Goal: Information Seeking & Learning: Learn about a topic

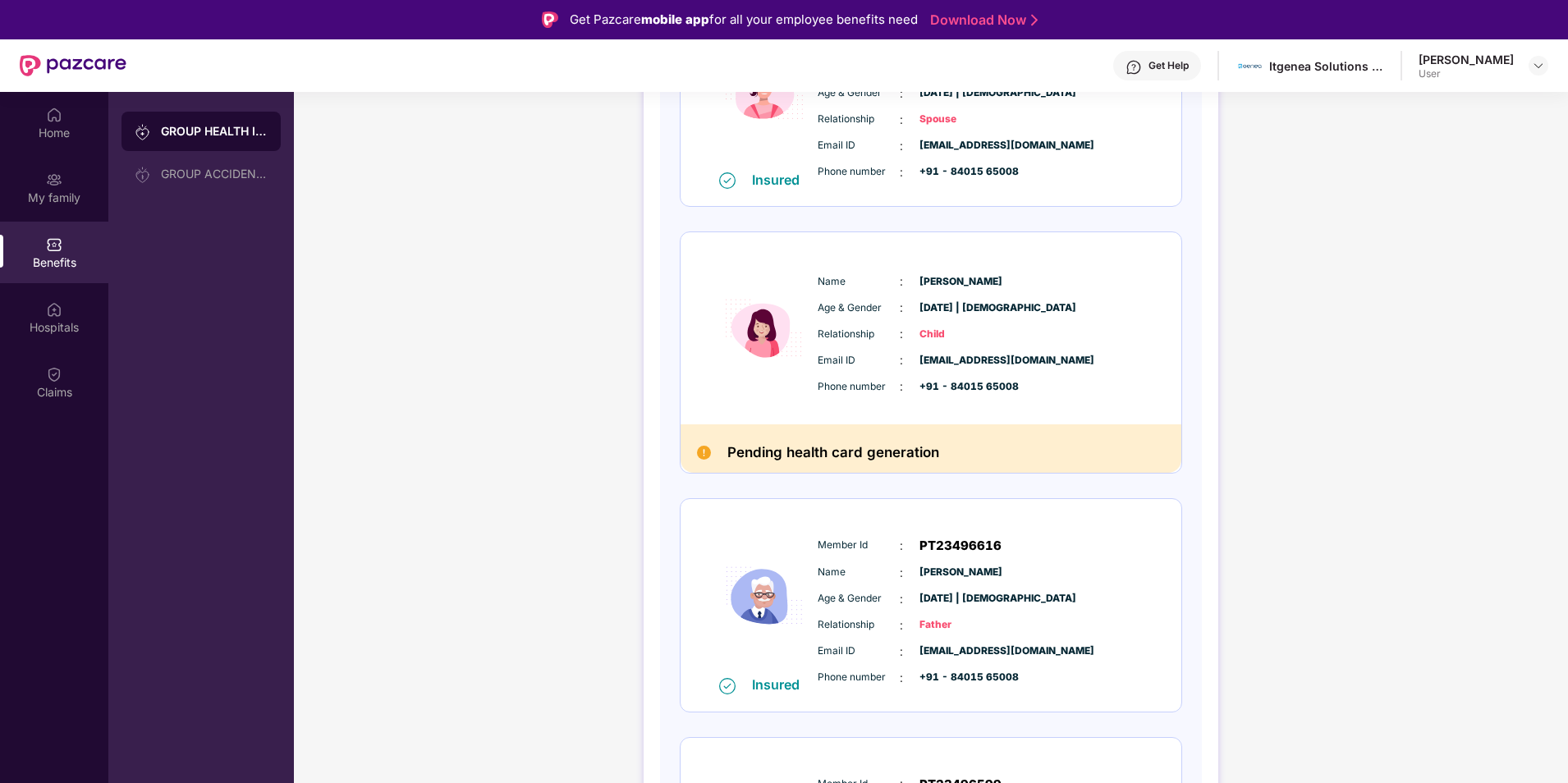
scroll to position [582, 0]
click at [1467, 109] on div "GROUP HEALTH INSURANCE DETAILS INCLUSIONS EXCLUSIONS Policy No: 2-81-25-0000046…" at bounding box center [930, 285] width 1274 height 1535
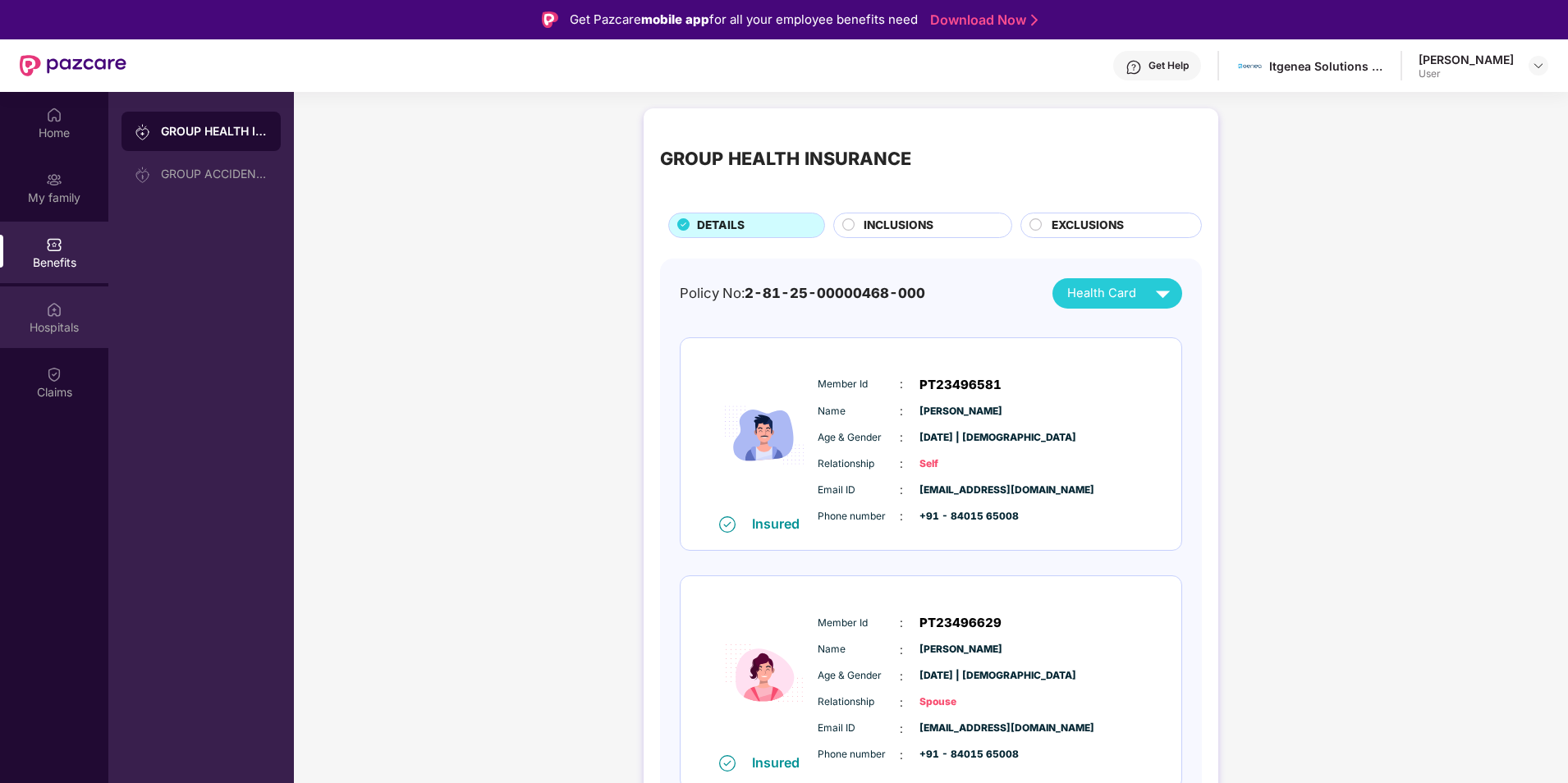
click at [61, 312] on img at bounding box center [55, 309] width 17 height 17
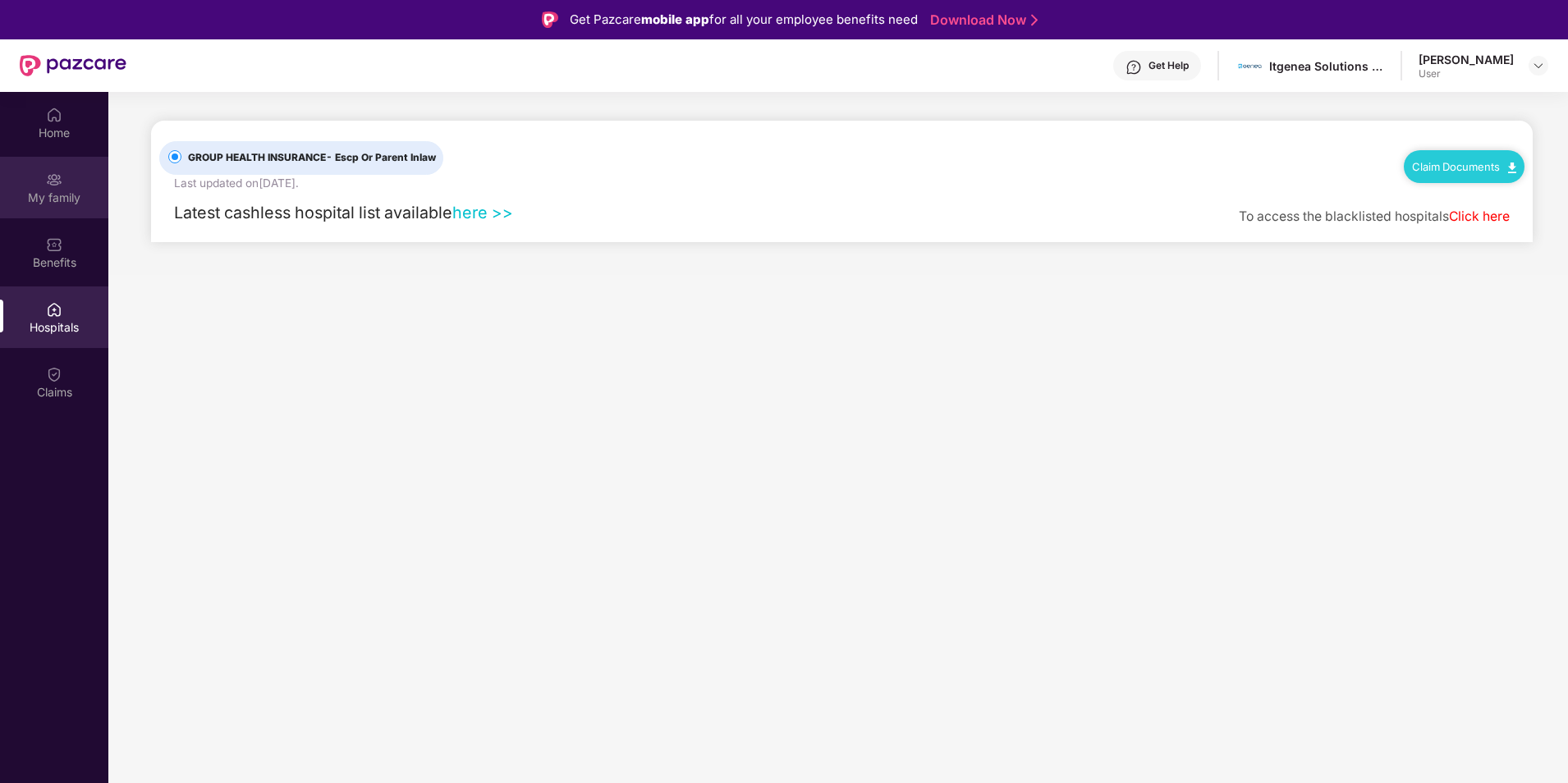
click at [64, 199] on div "My family" at bounding box center [54, 198] width 109 height 17
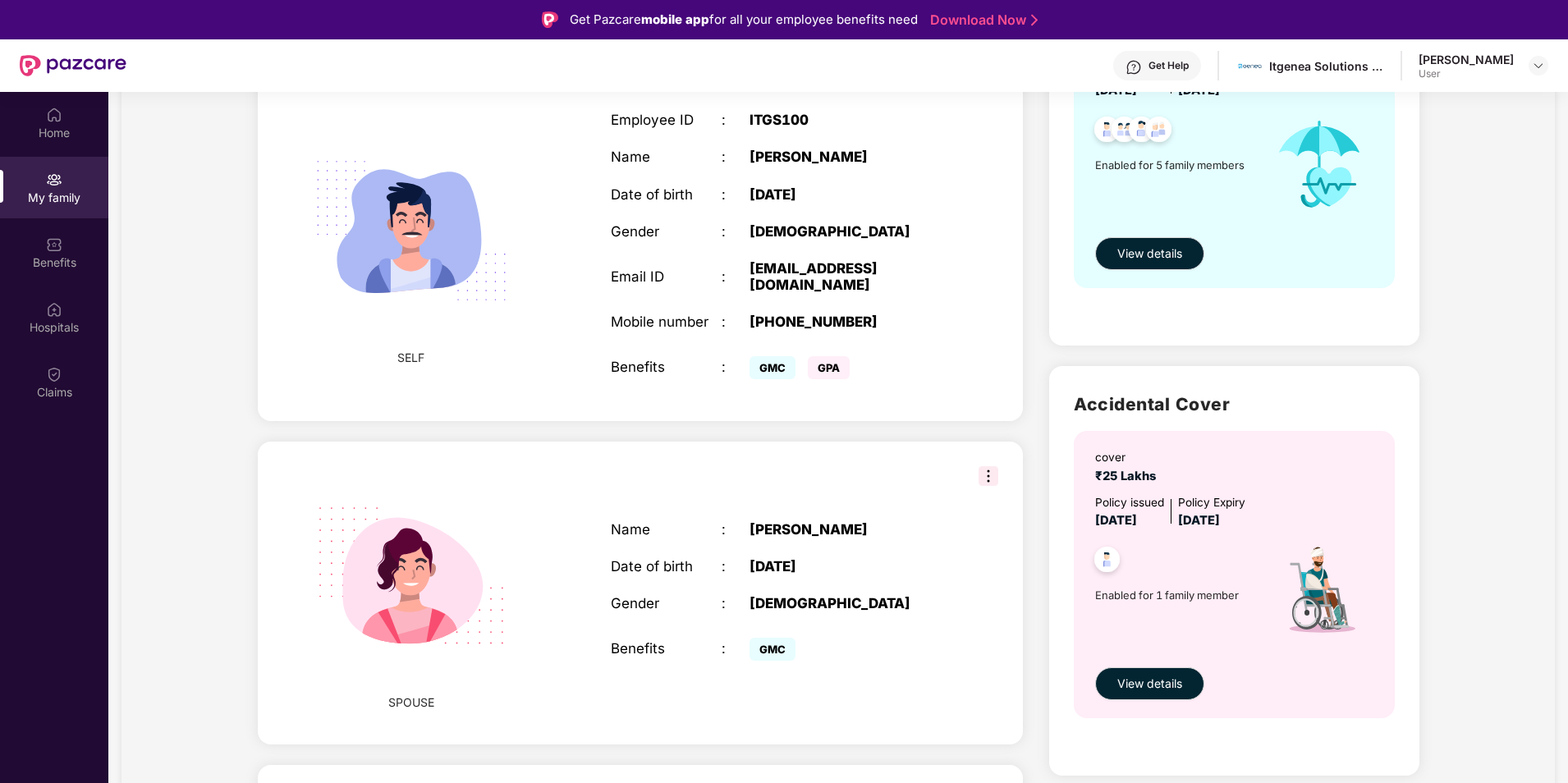
scroll to position [271, 0]
click at [70, 117] on div "Home" at bounding box center [54, 122] width 109 height 61
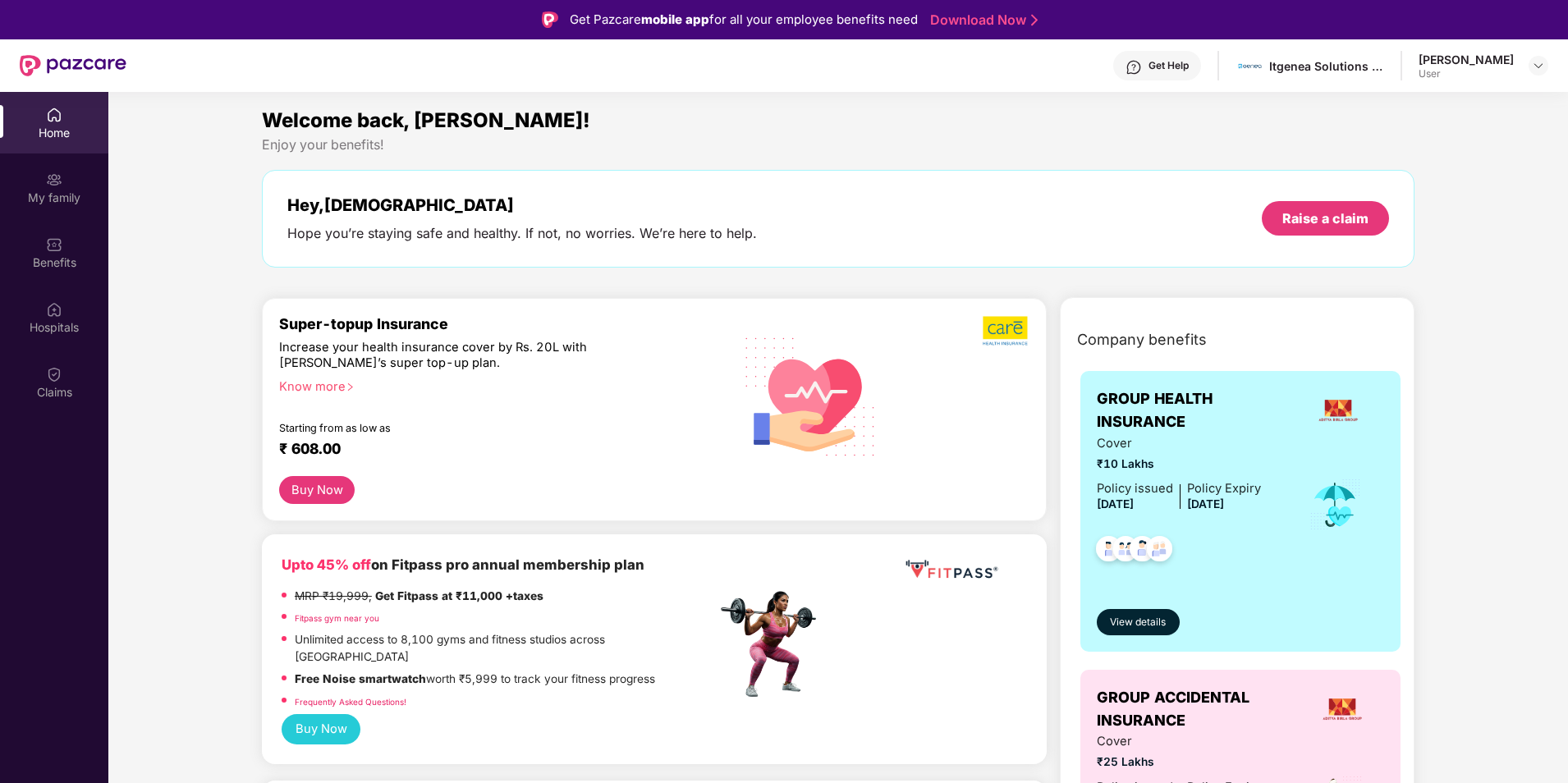
scroll to position [331, 0]
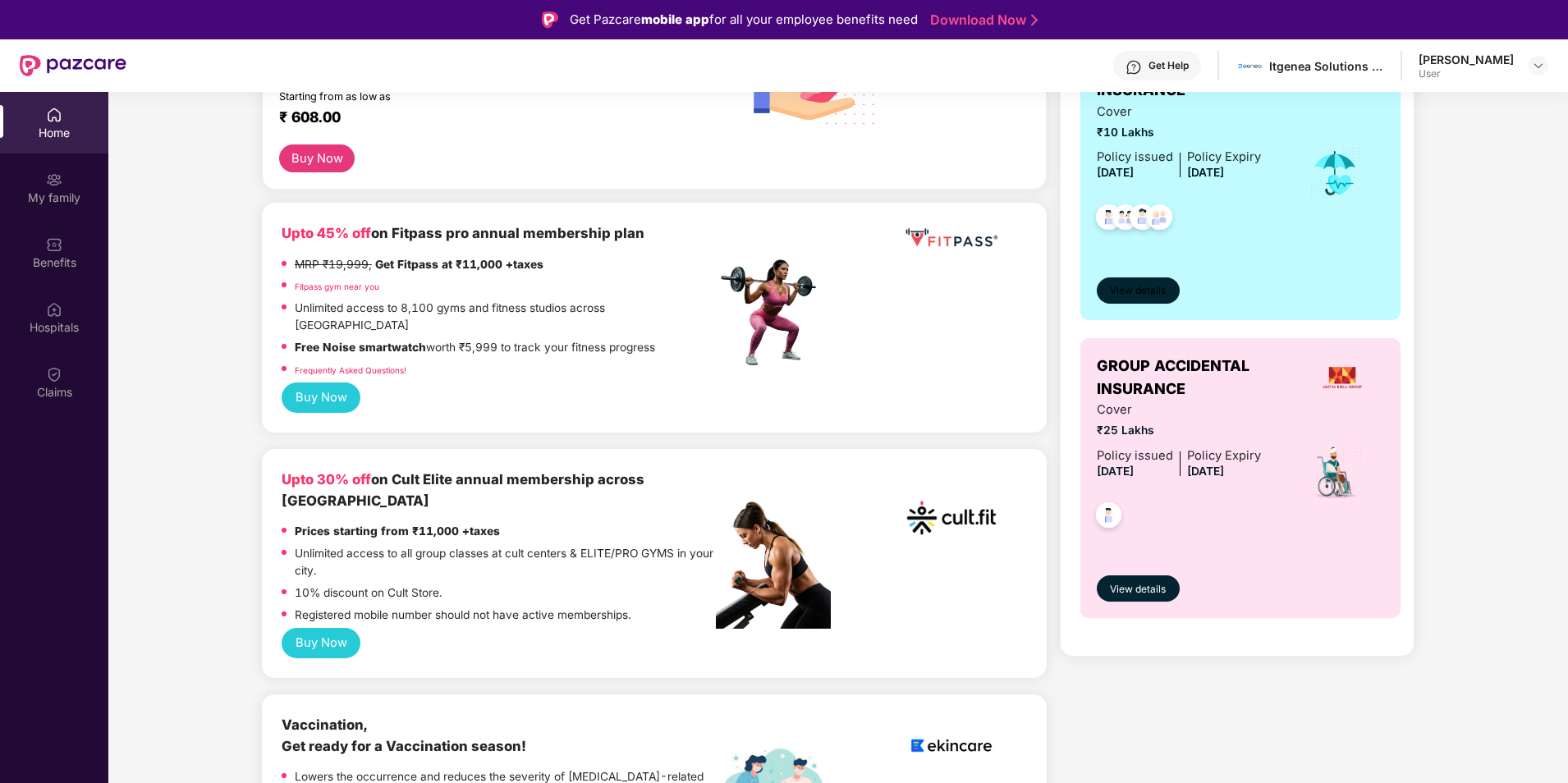
click at [1157, 290] on span "View details" at bounding box center [1137, 291] width 56 height 16
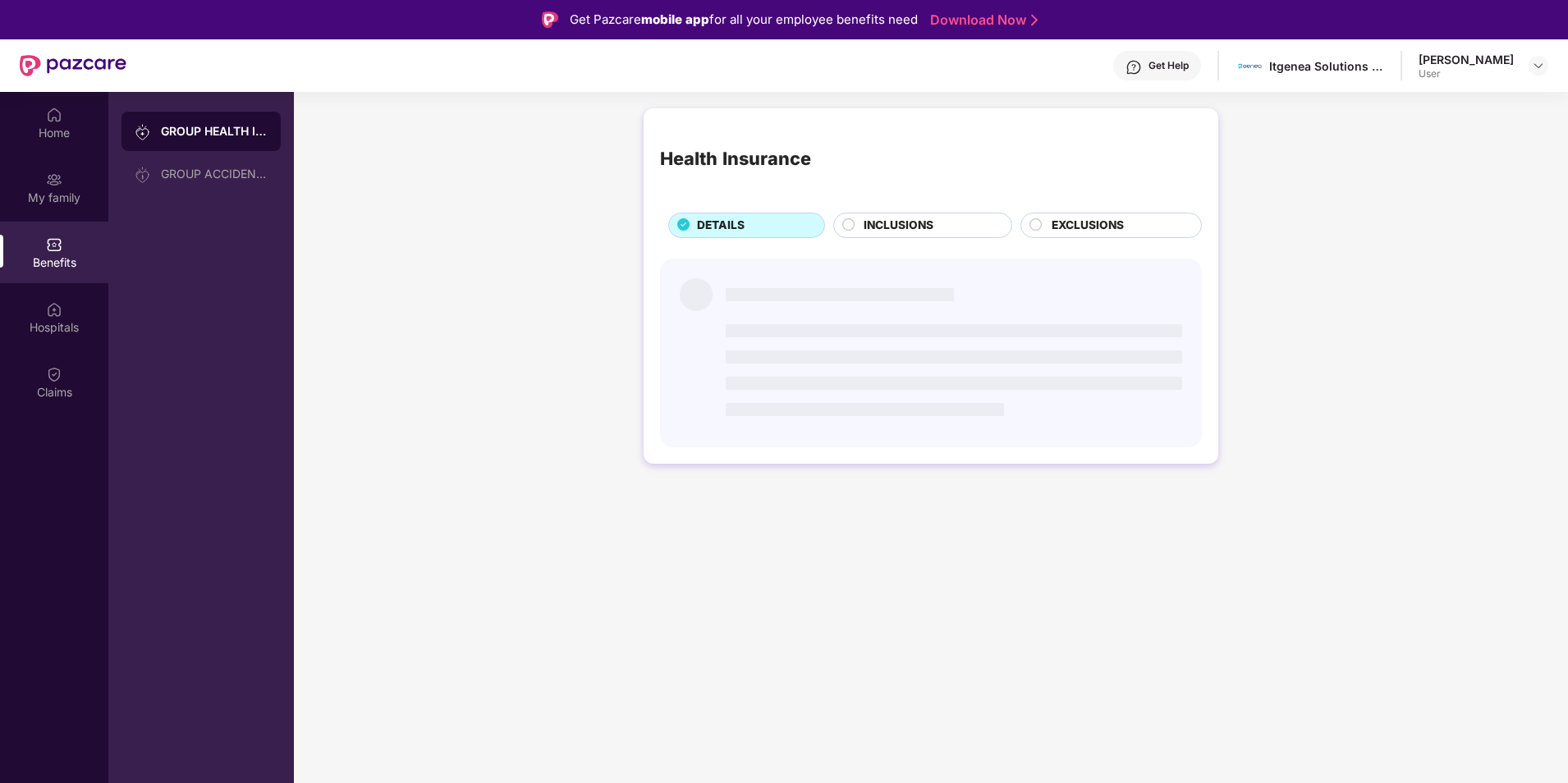
scroll to position [0, 0]
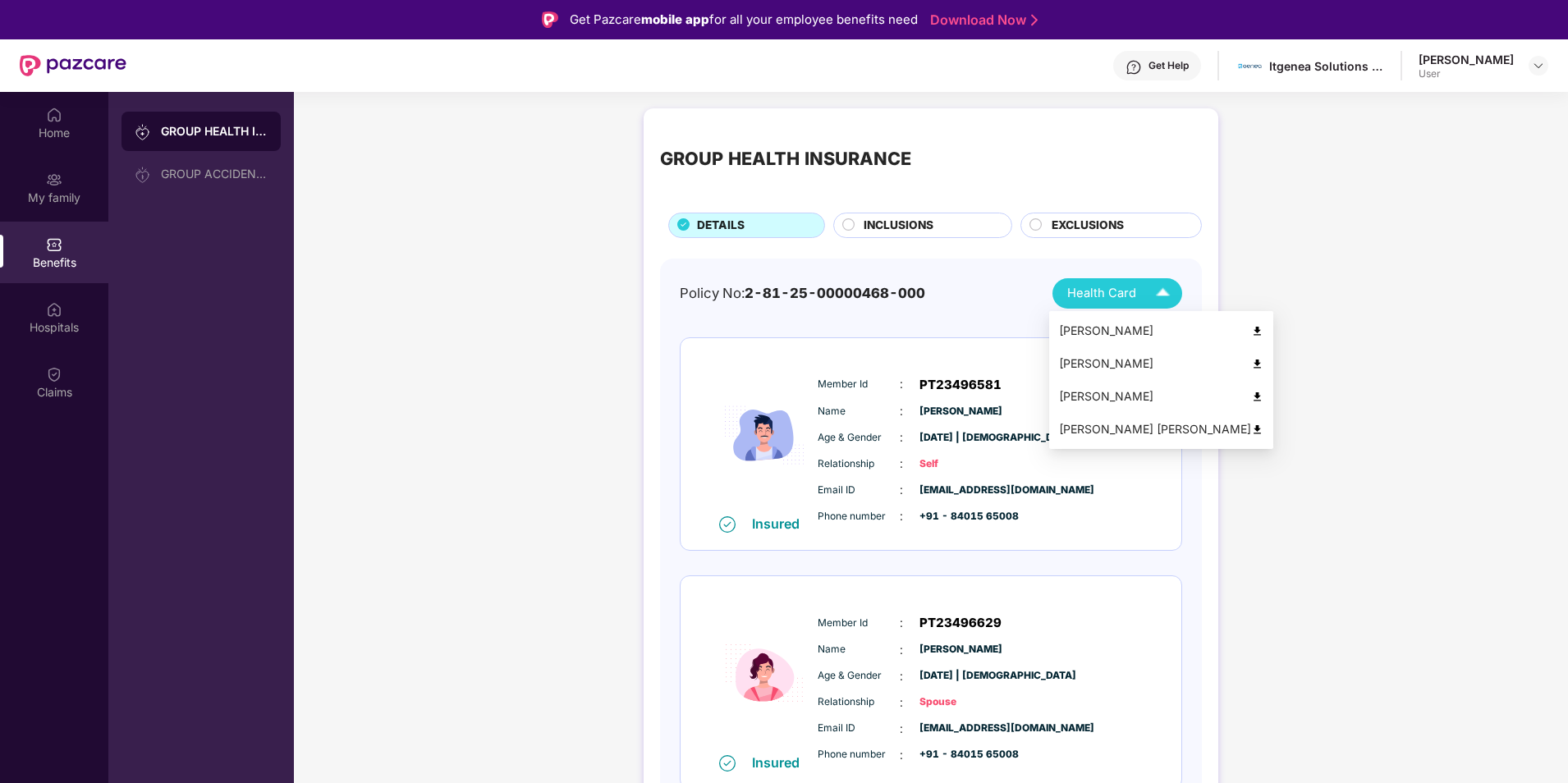
click at [1136, 292] on div "Health Card" at bounding box center [1122, 294] width 110 height 29
click at [915, 224] on span "INCLUSIONS" at bounding box center [898, 225] width 70 height 18
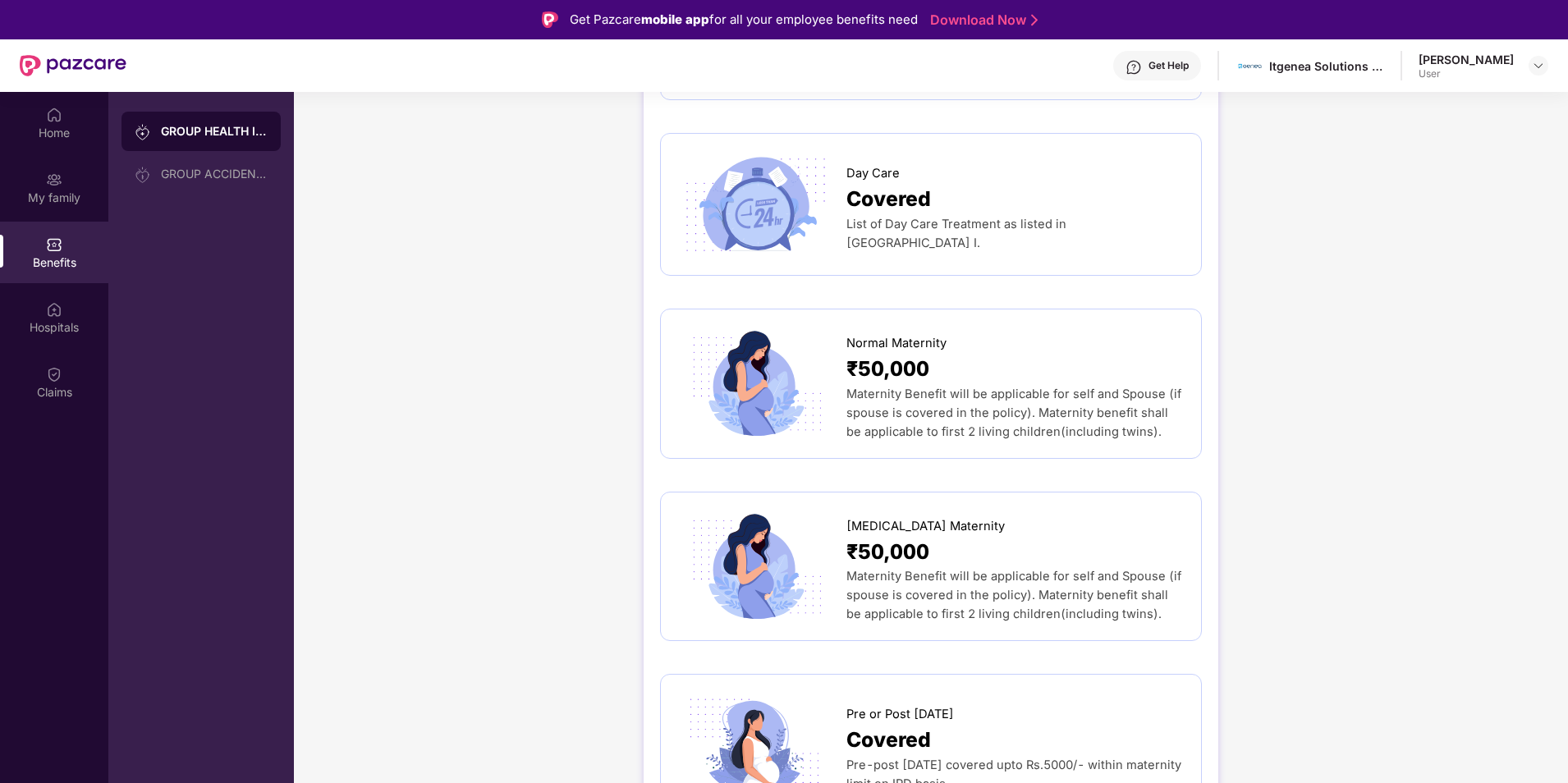
scroll to position [1509, 0]
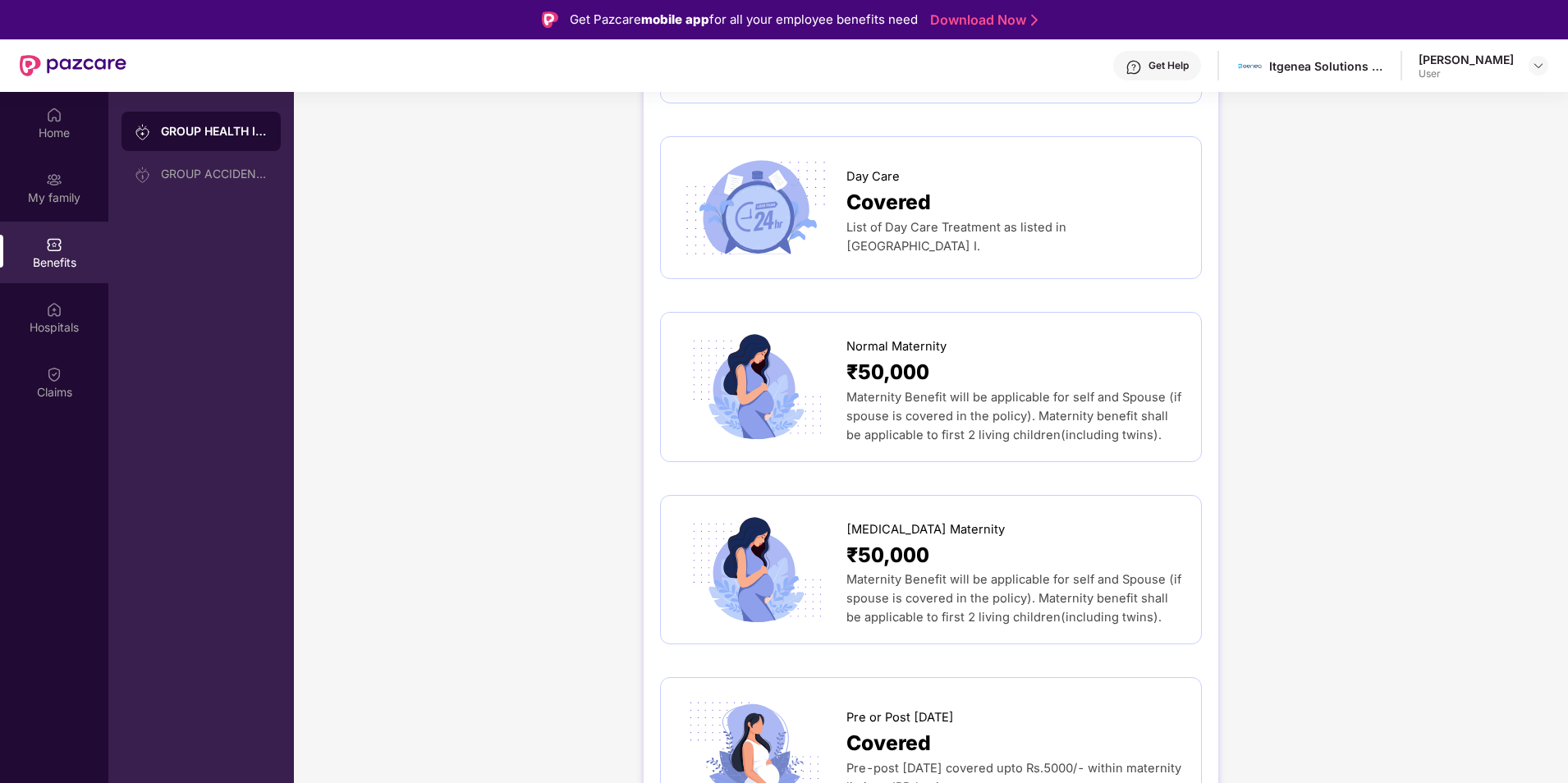
click at [935, 521] on span "[MEDICAL_DATA] Maternity" at bounding box center [925, 530] width 158 height 19
click at [783, 530] on img at bounding box center [755, 569] width 155 height 108
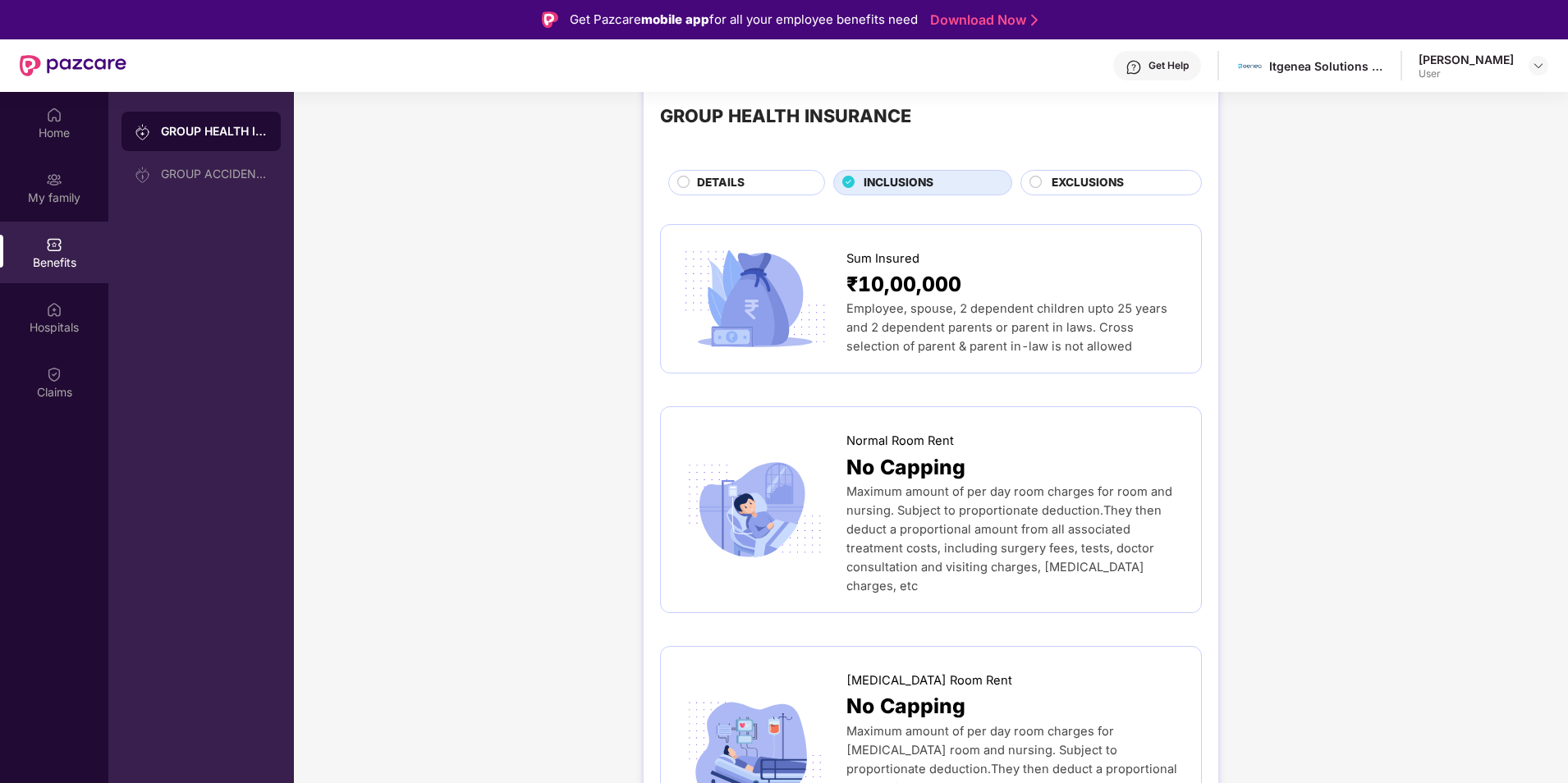
scroll to position [0, 0]
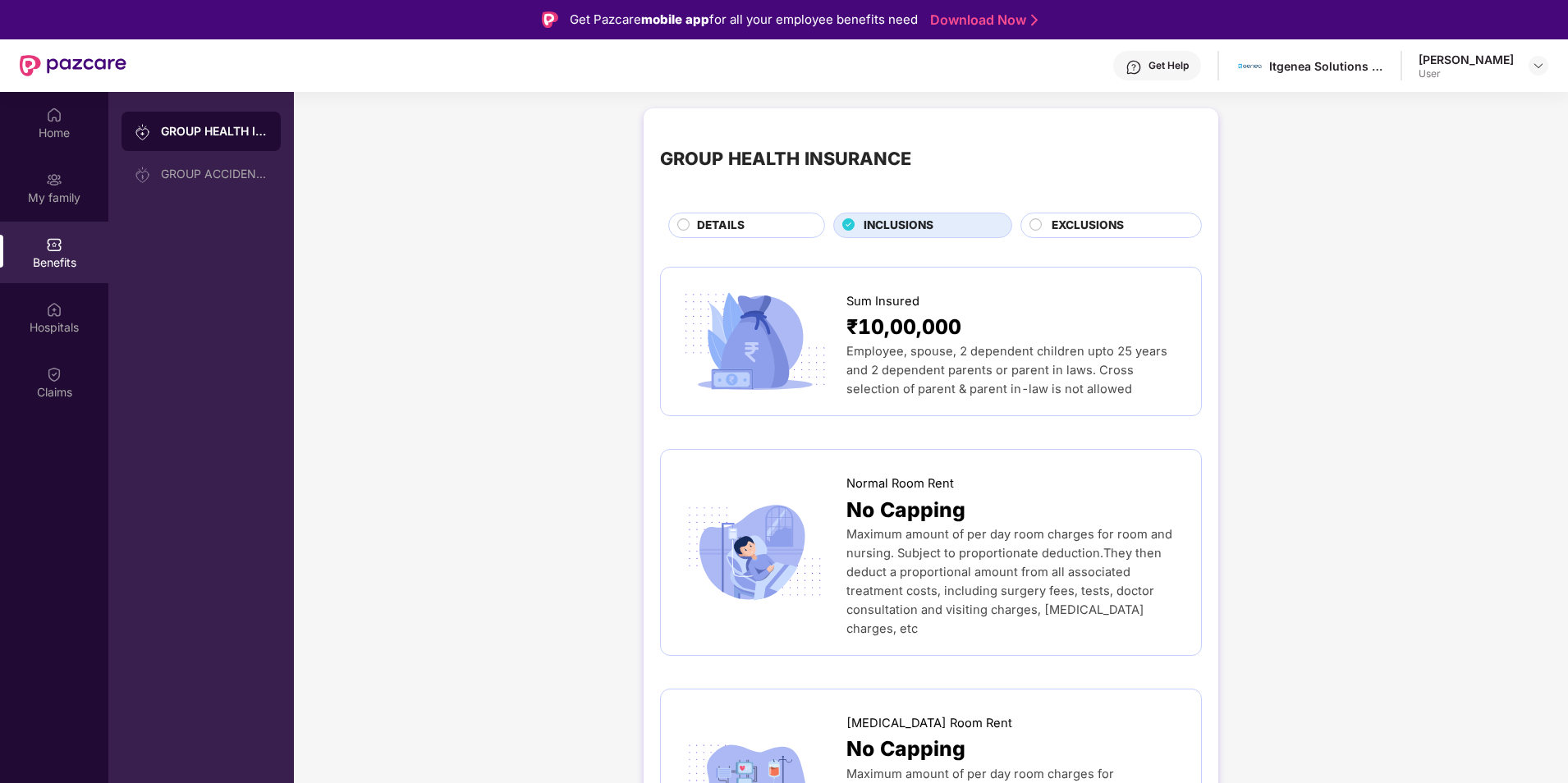
click at [1057, 230] on span "EXCLUSIONS" at bounding box center [1088, 225] width 72 height 18
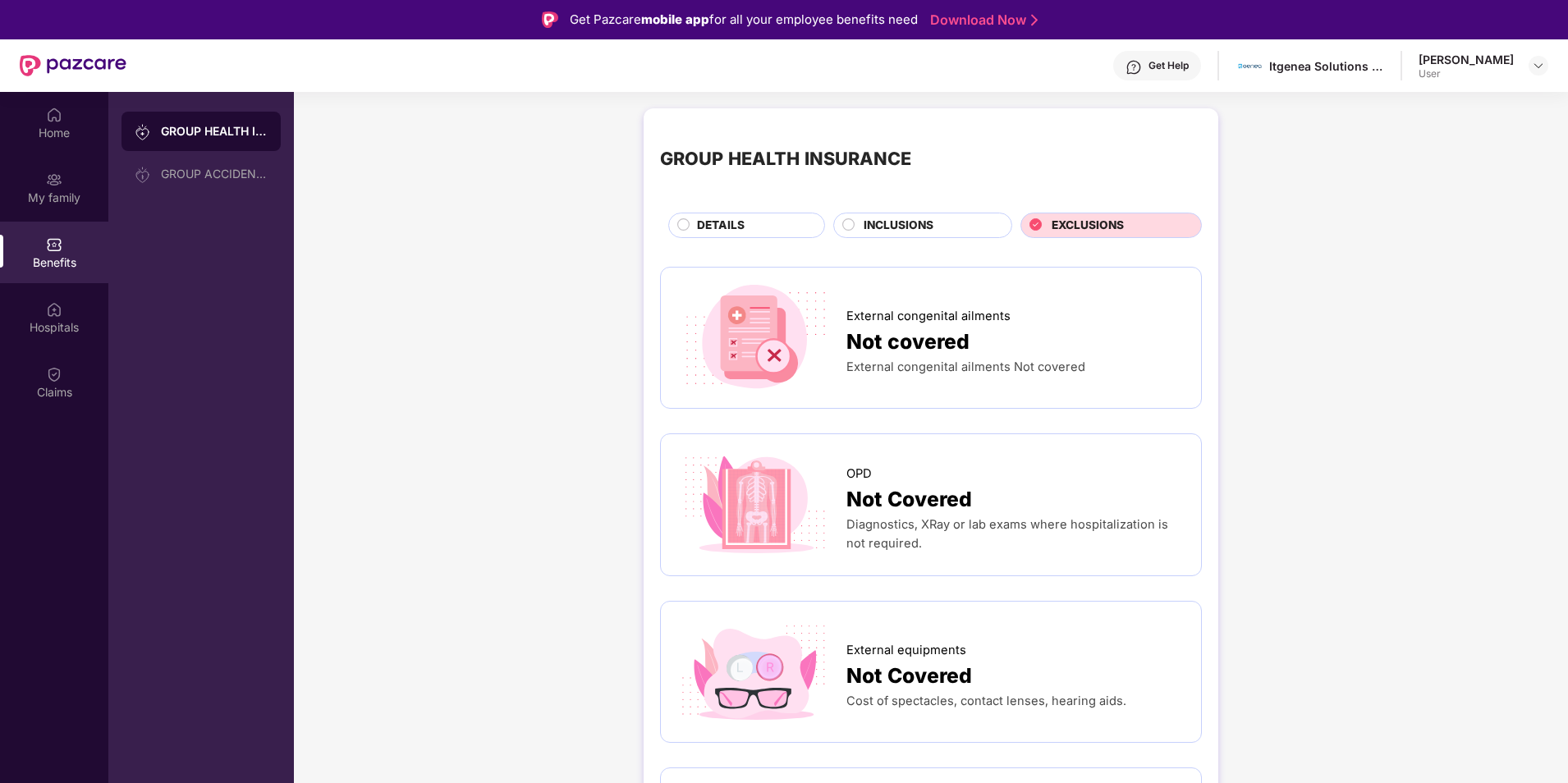
click at [940, 229] on div "INCLUSIONS" at bounding box center [930, 227] width 148 height 20
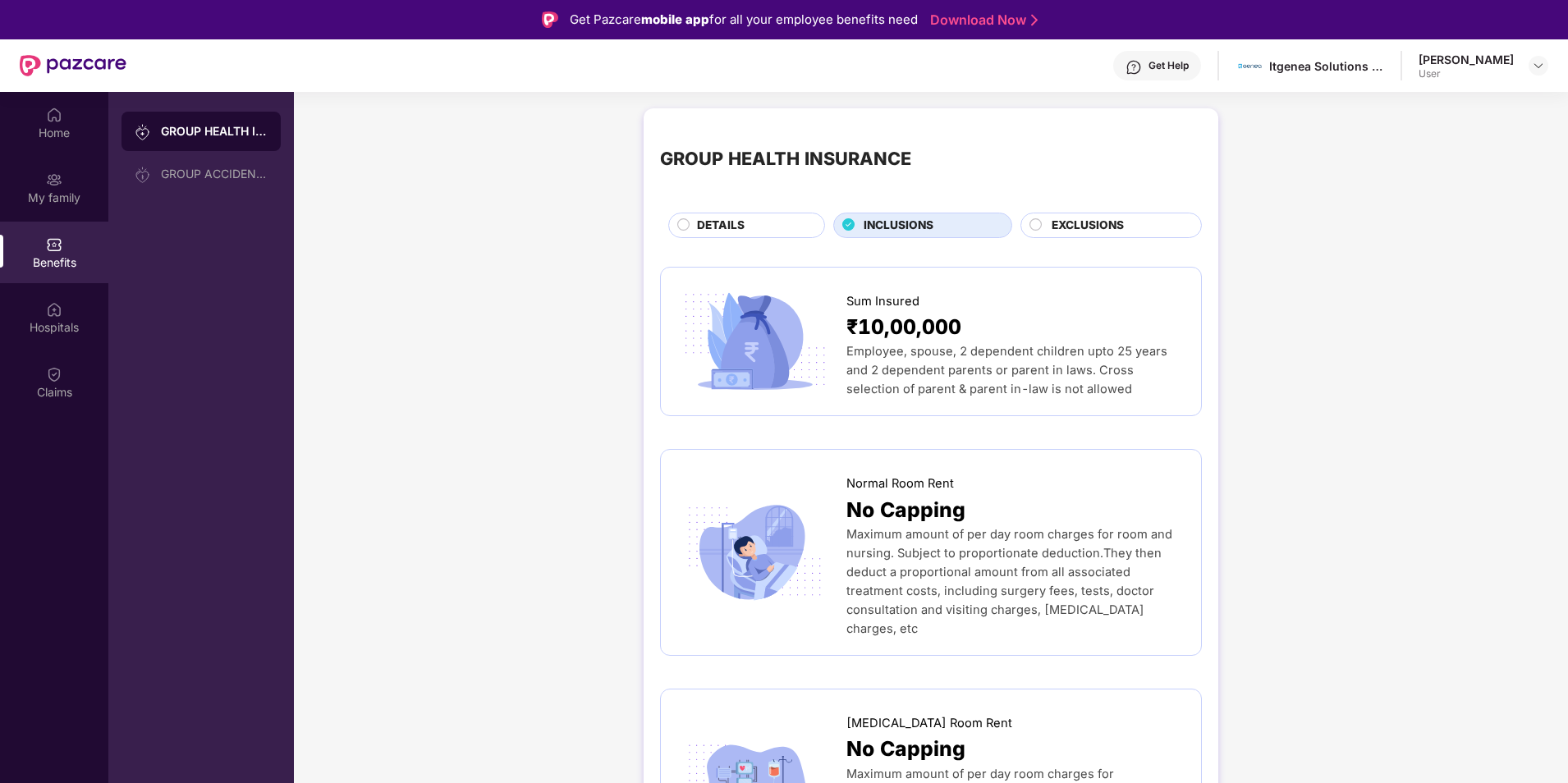
click at [742, 230] on span "DETAILS" at bounding box center [721, 225] width 48 height 18
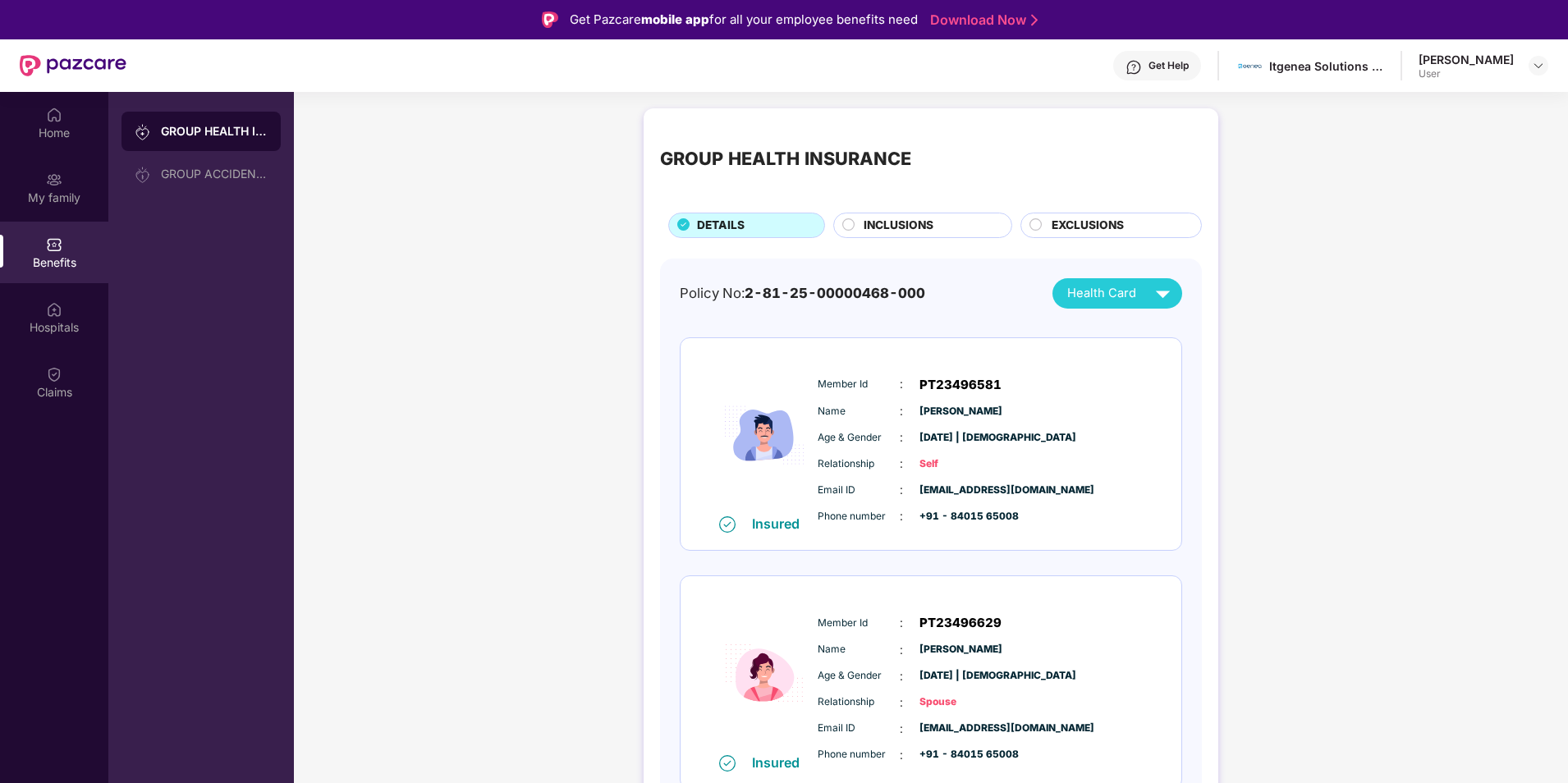
click at [966, 220] on div "INCLUSIONS" at bounding box center [930, 227] width 148 height 20
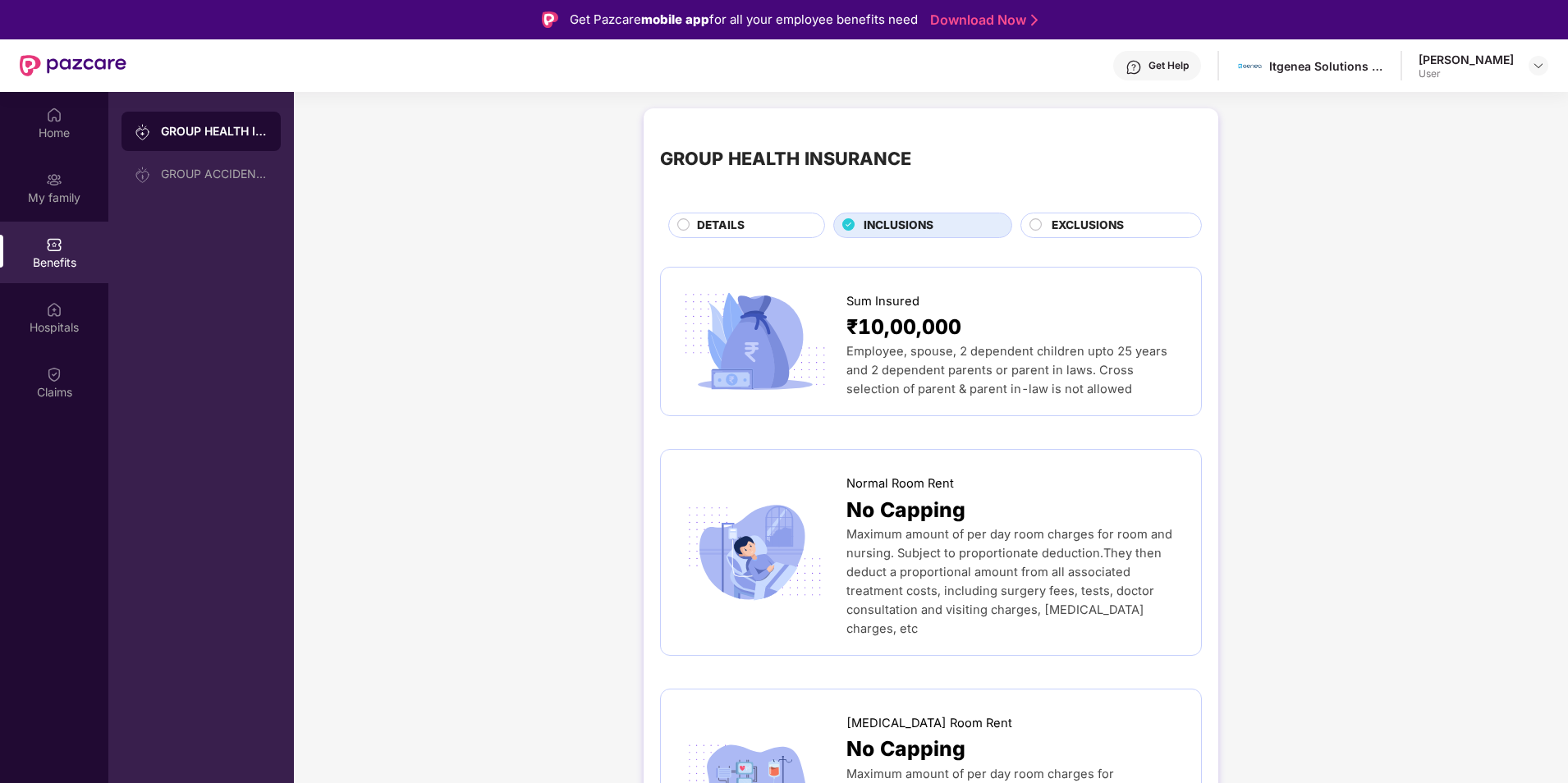
click at [966, 220] on div "INCLUSIONS" at bounding box center [930, 227] width 148 height 20
